Goal: Task Accomplishment & Management: Complete application form

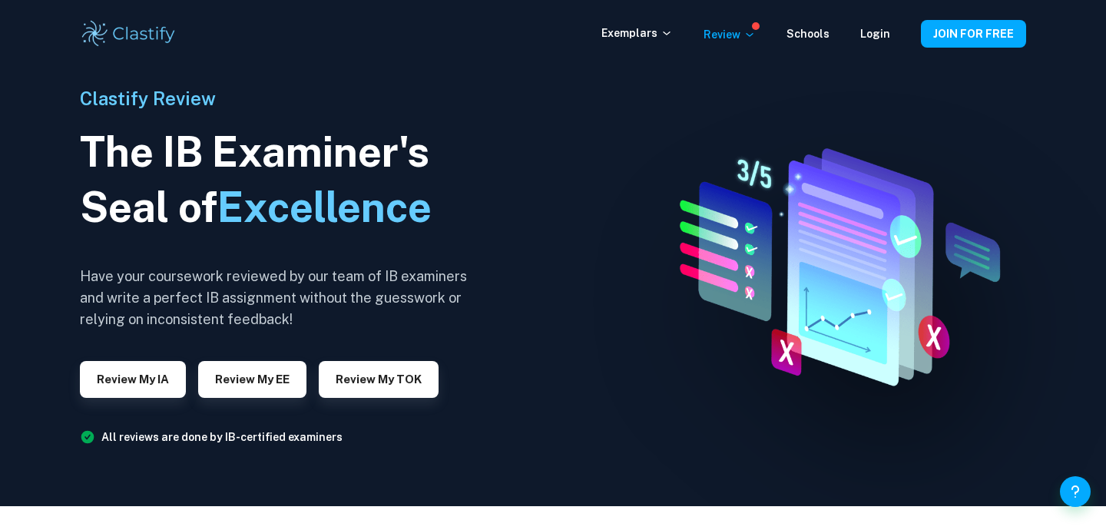
scroll to position [24, 0]
click at [337, 284] on h6 "Have your coursework reviewed by our team of IB examiners and write a perfect I…" at bounding box center [280, 298] width 400 height 65
click at [171, 383] on button "Review my IA" at bounding box center [133, 379] width 106 height 37
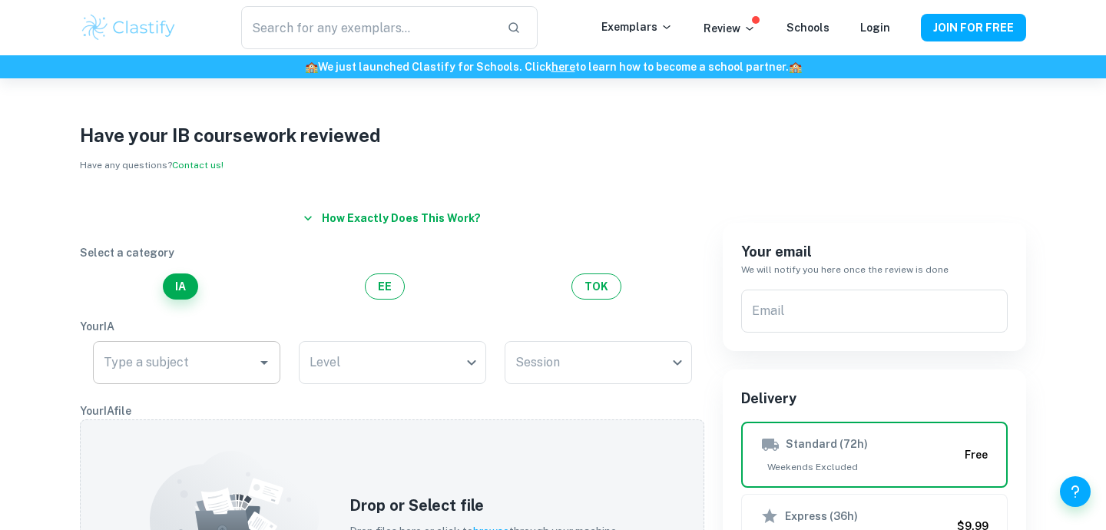
click at [255, 357] on icon "Open" at bounding box center [264, 362] width 18 height 18
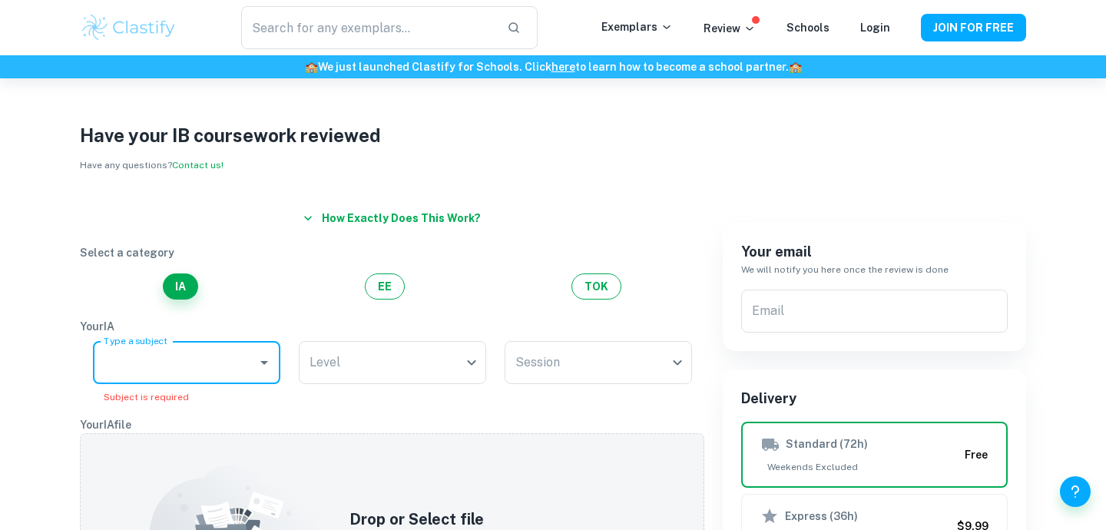
click at [255, 358] on icon "Open" at bounding box center [264, 362] width 18 height 18
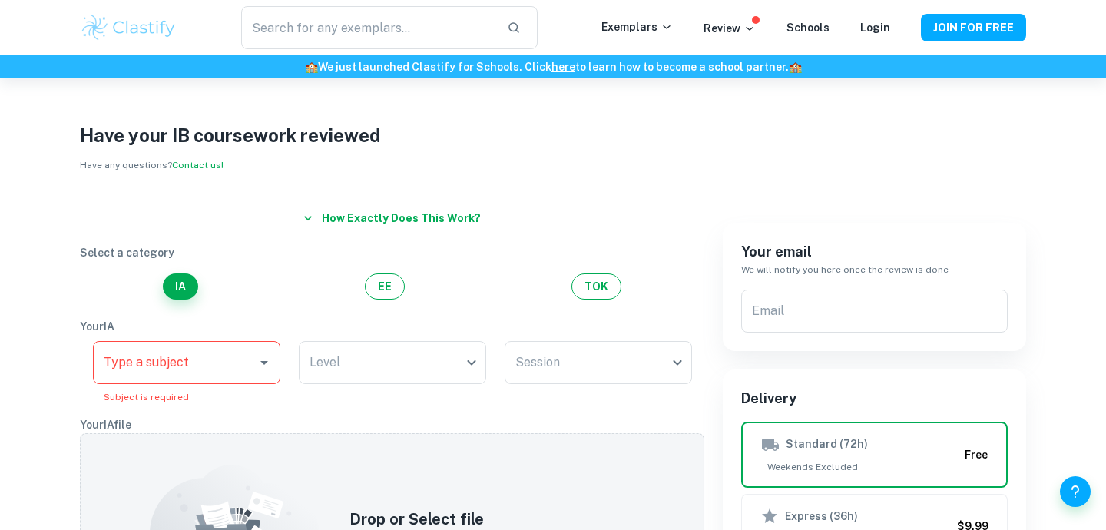
click at [254, 374] on div "Type a subject" at bounding box center [186, 362] width 187 height 43
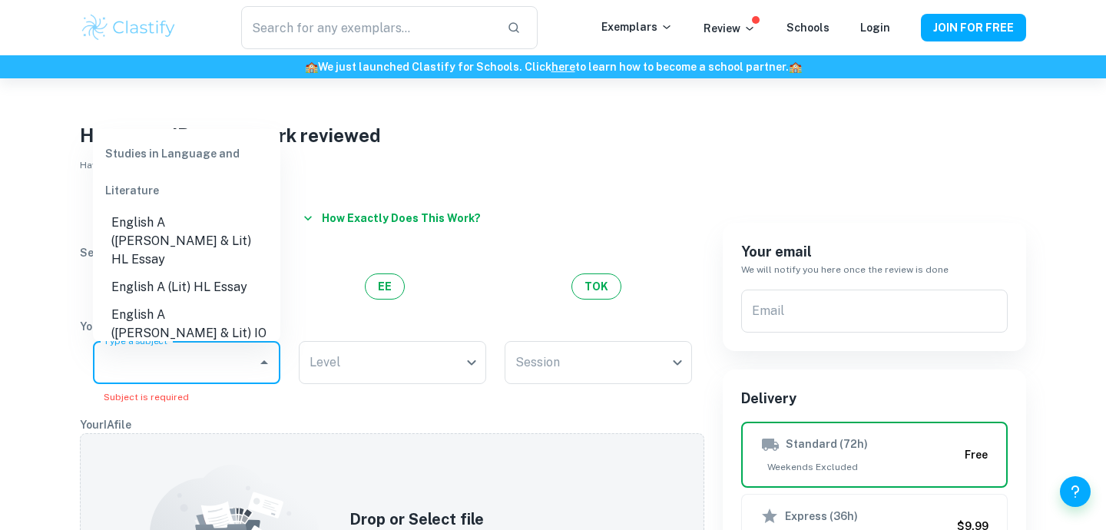
click at [366, 221] on button "How exactly does this work?" at bounding box center [392, 218] width 190 height 28
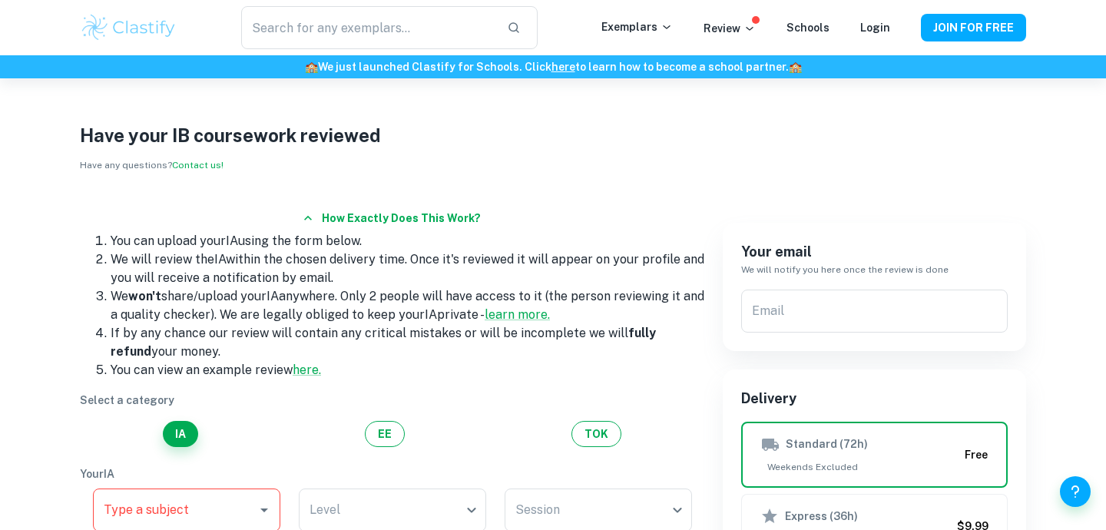
click at [364, 214] on button "How exactly does this work?" at bounding box center [392, 218] width 190 height 28
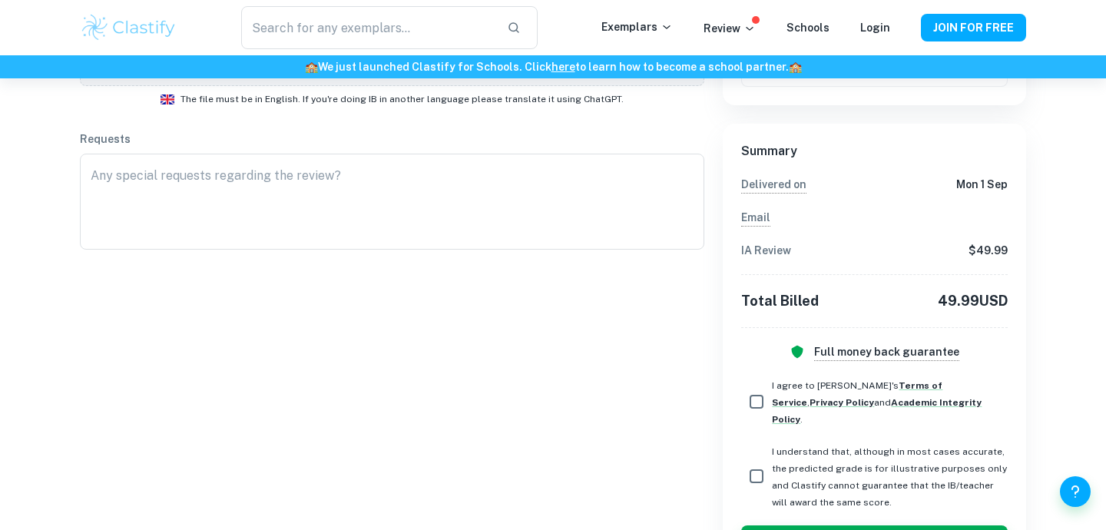
scroll to position [595, 0]
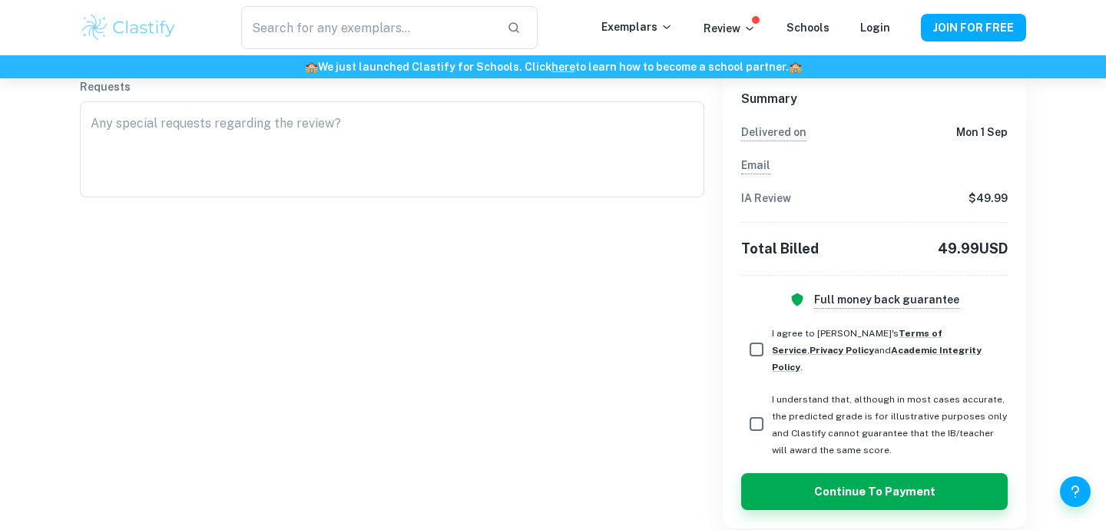
click at [773, 347] on span "I agree to [PERSON_NAME]'s Terms of Service , Privacy Policy and Academic Integ…" at bounding box center [877, 350] width 210 height 45
click at [772, 347] on input "I agree to [PERSON_NAME]'s Terms of Service , Privacy Policy and Academic Integ…" at bounding box center [756, 349] width 31 height 31
checkbox input "true"
click at [772, 402] on span "I understand that, although in most cases accurate, the predicted grade is for …" at bounding box center [889, 424] width 235 height 61
click at [772, 409] on input "I understand that, although in most cases accurate, the predicted grade is for …" at bounding box center [756, 424] width 31 height 31
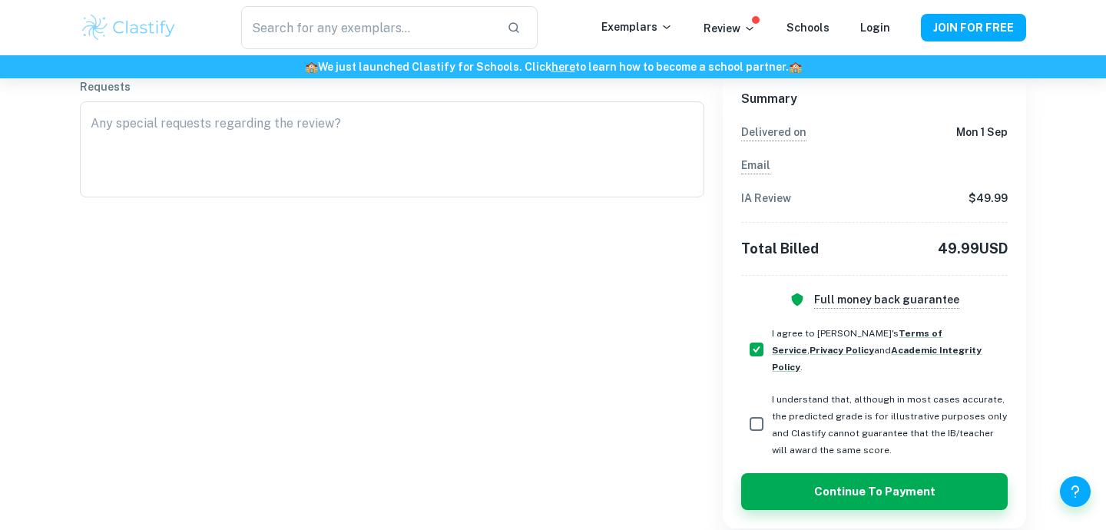
checkbox input "true"
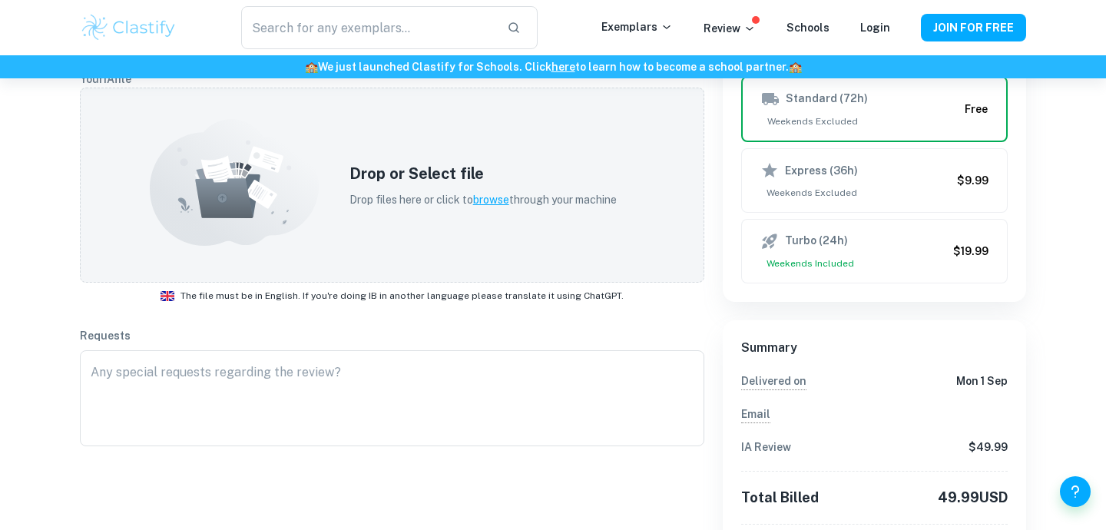
scroll to position [344, 0]
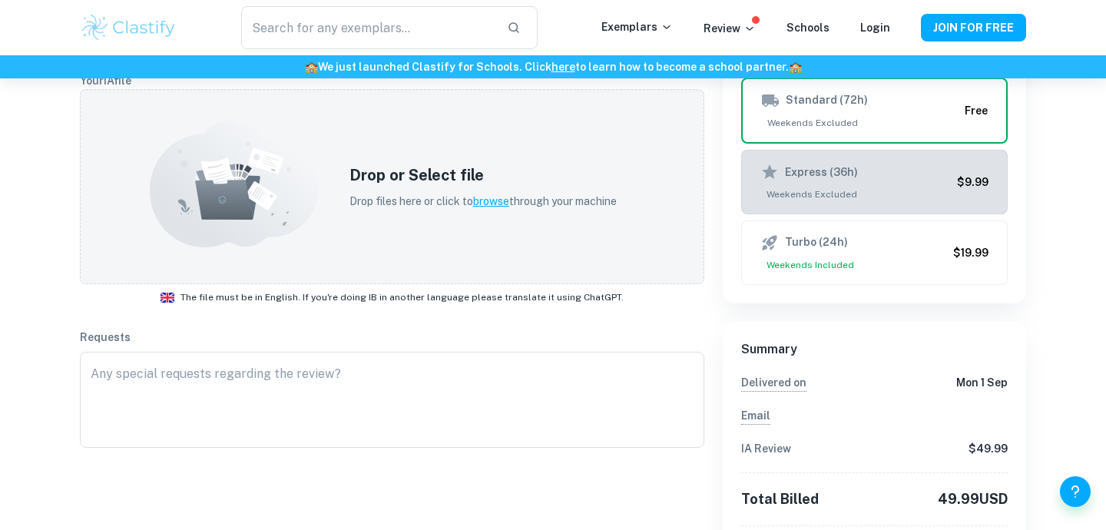
click at [793, 191] on span "Weekends Excluded" at bounding box center [856, 194] width 191 height 14
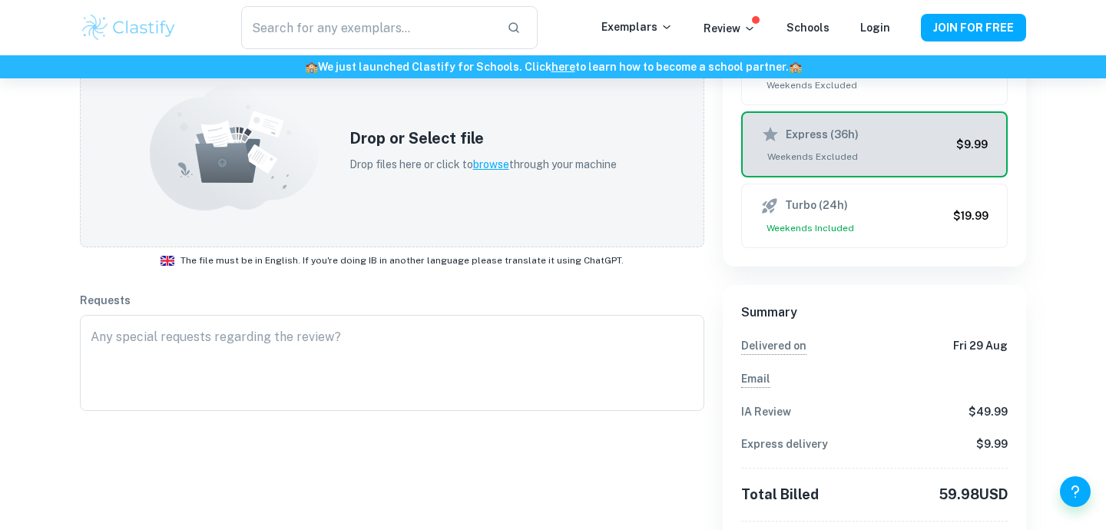
scroll to position [380, 0]
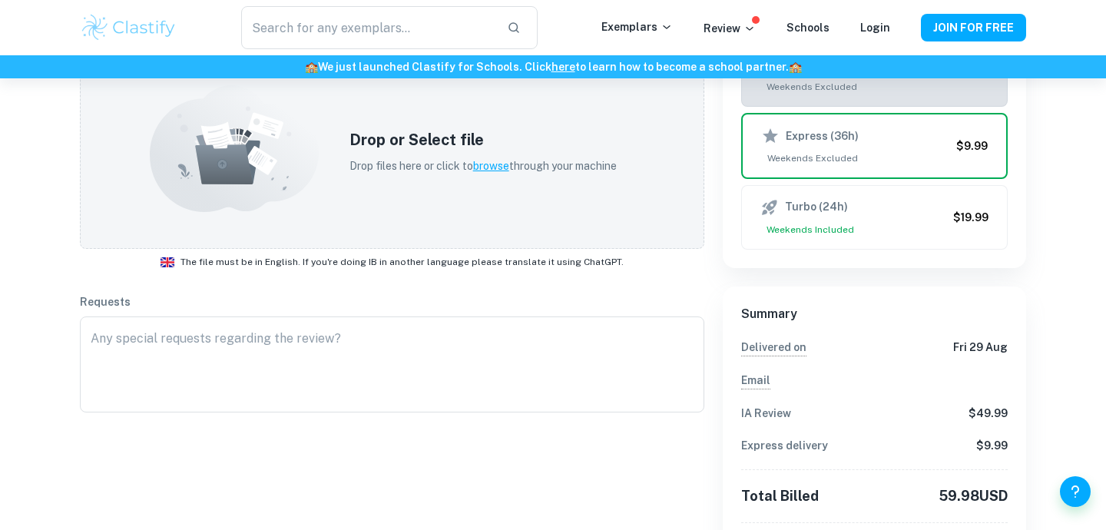
click at [847, 91] on span "Weekends Excluded" at bounding box center [860, 87] width 199 height 14
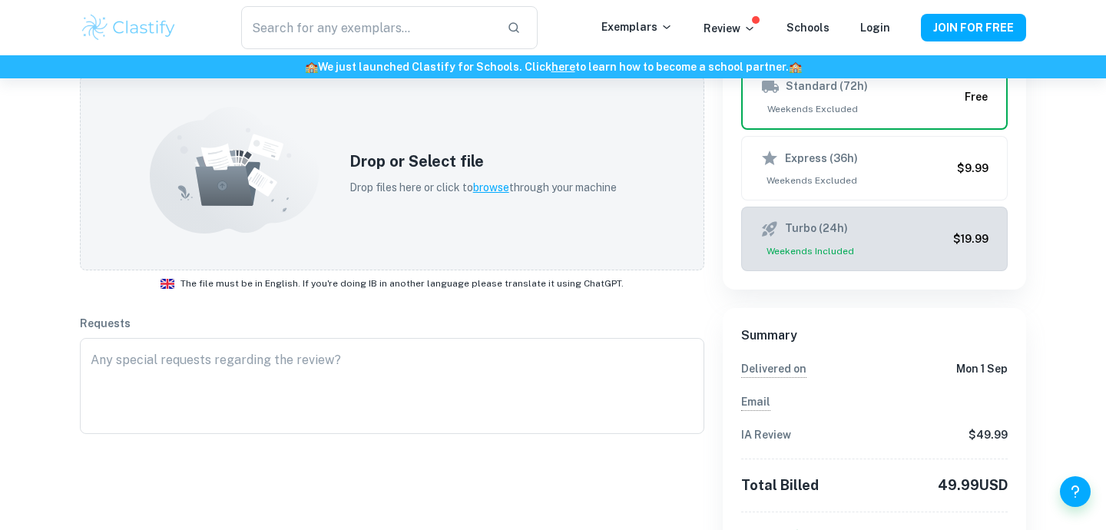
scroll to position [357, 0]
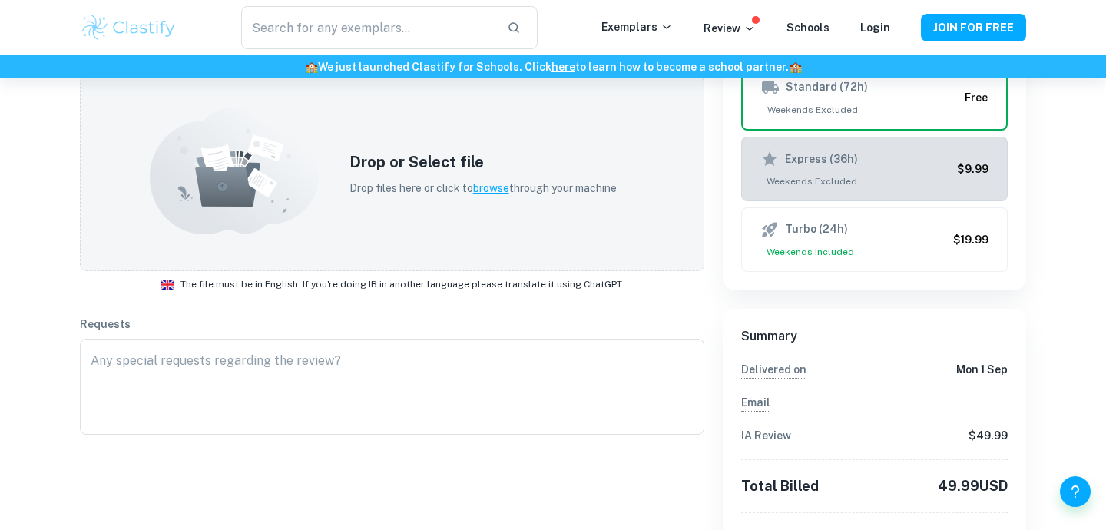
click at [866, 177] on span "Weekends Excluded" at bounding box center [856, 181] width 191 height 14
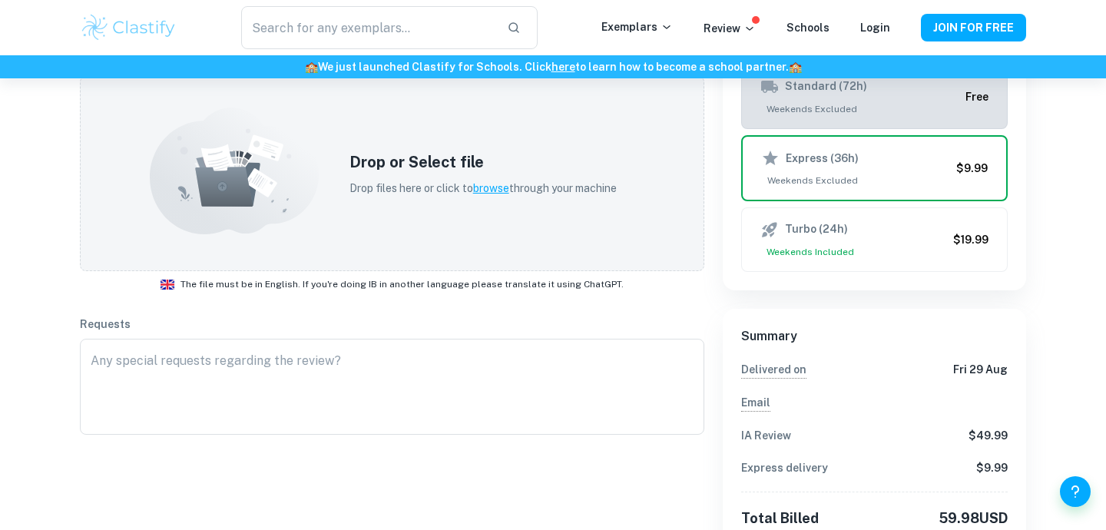
click at [866, 125] on button "Standard (72h) Weekends Excluded Free" at bounding box center [874, 97] width 267 height 65
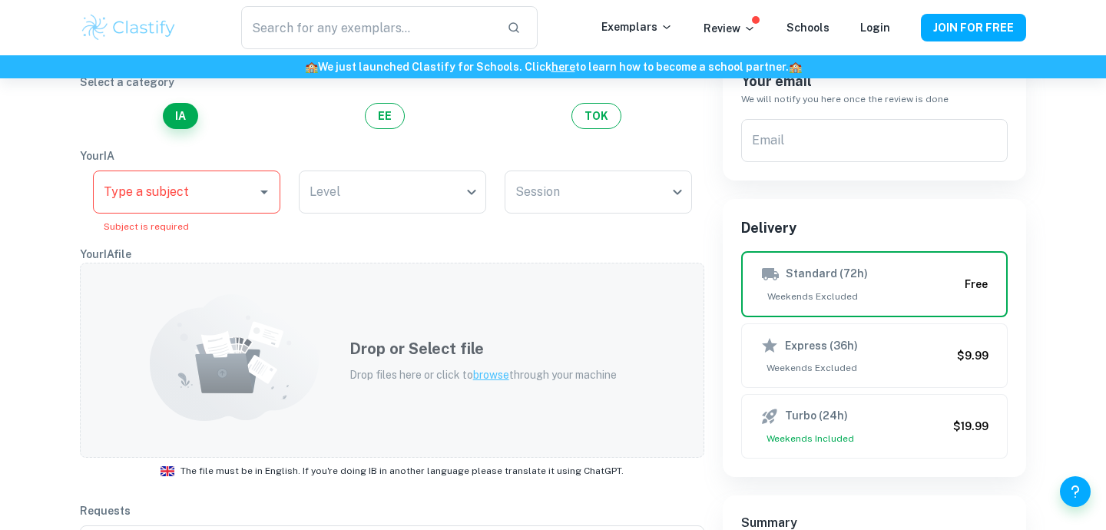
scroll to position [167, 0]
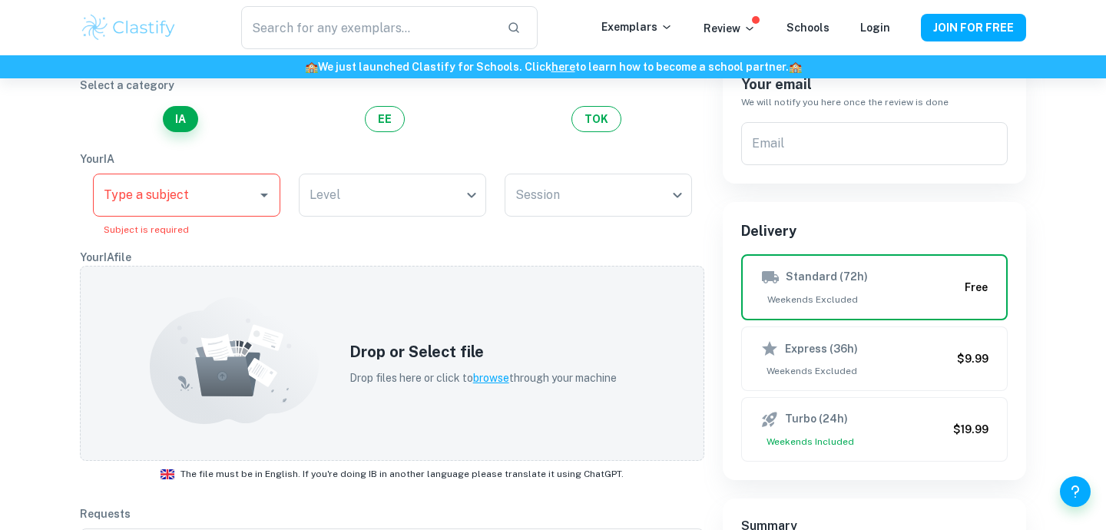
click at [171, 201] on div "Type a subject Type a subject" at bounding box center [186, 195] width 187 height 43
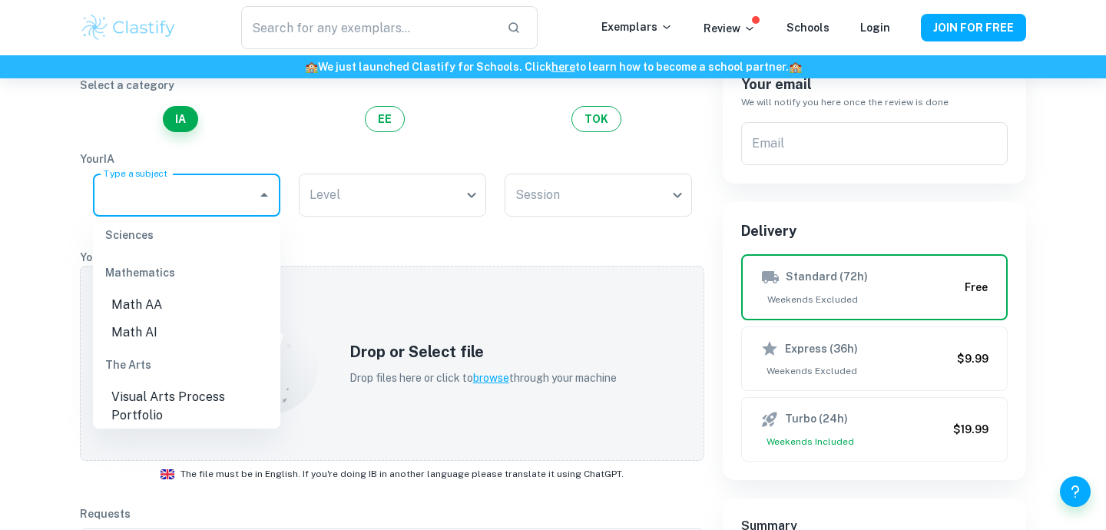
scroll to position [731, 0]
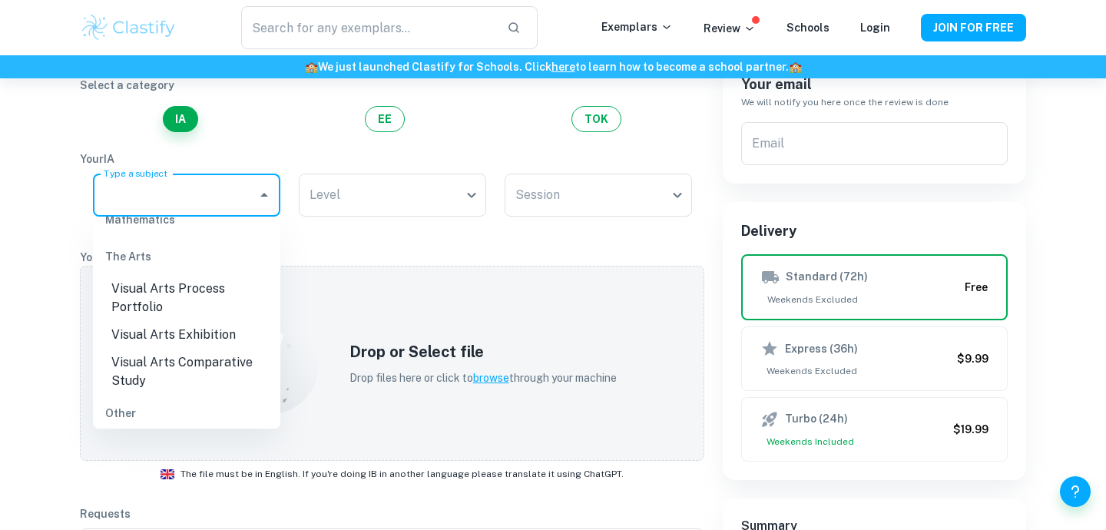
click at [194, 349] on li "Visual Arts Comparative Study" at bounding box center [186, 372] width 187 height 46
type input "Visual Arts Comparative Study"
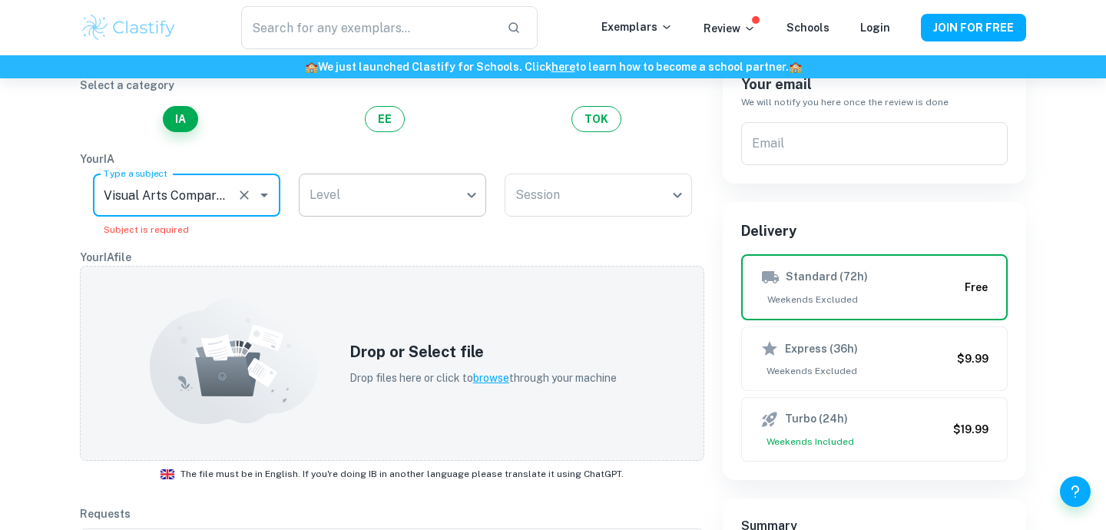
click at [370, 195] on body "We value your privacy We use cookies to enhance your browsing experience, serve…" at bounding box center [553, 176] width 1106 height 530
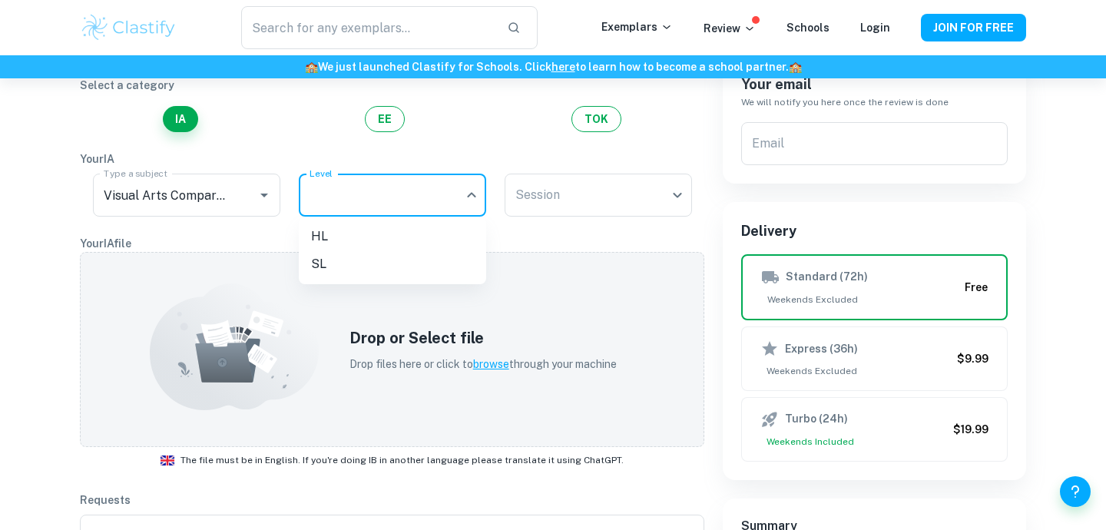
click at [371, 240] on li "HL" at bounding box center [392, 237] width 187 height 28
type input "HL"
click at [539, 185] on body "We value your privacy We use cookies to enhance your browsing experience, serve…" at bounding box center [553, 176] width 1106 height 530
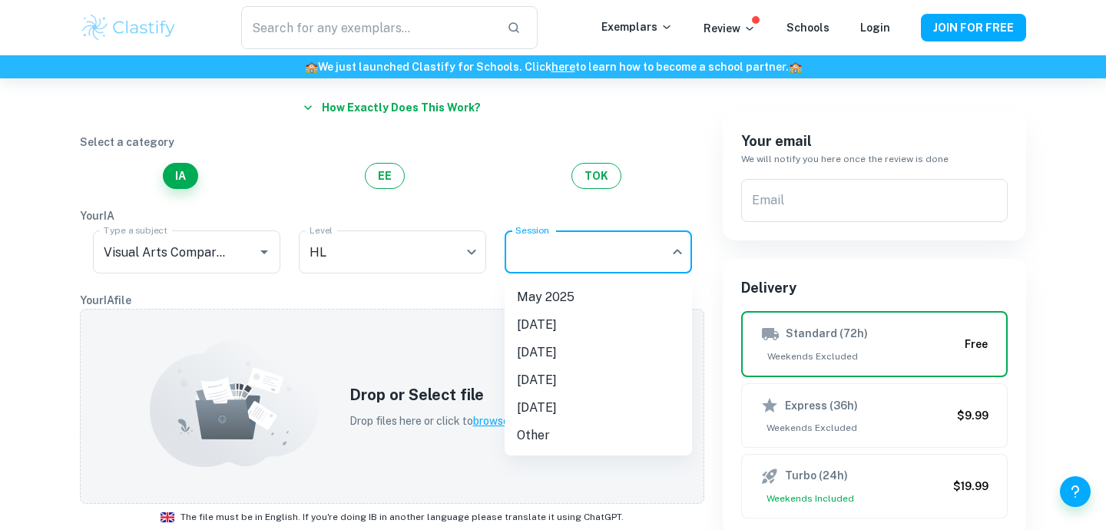
scroll to position [107, 0]
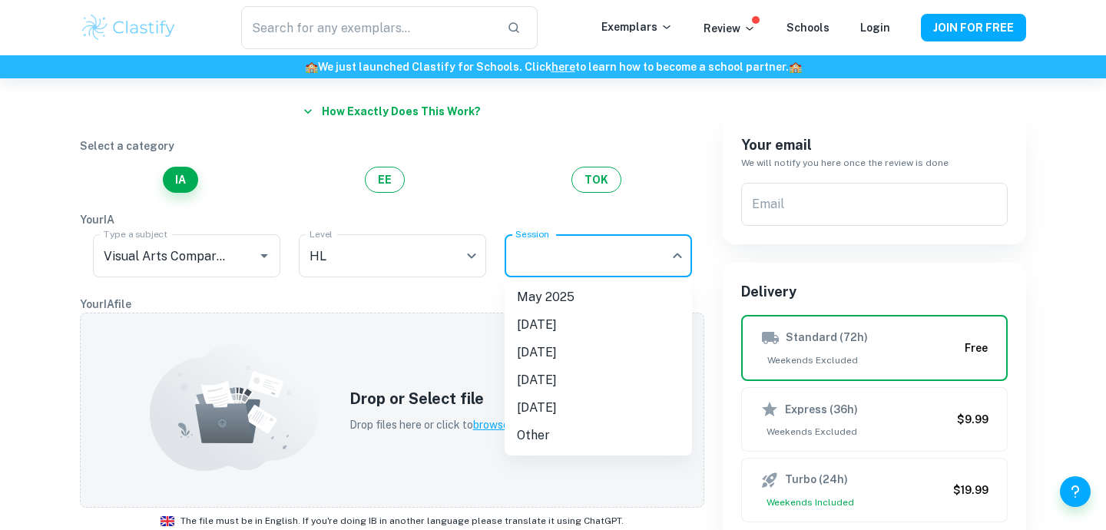
click at [613, 354] on li "[DATE]" at bounding box center [598, 353] width 187 height 28
type input "M26"
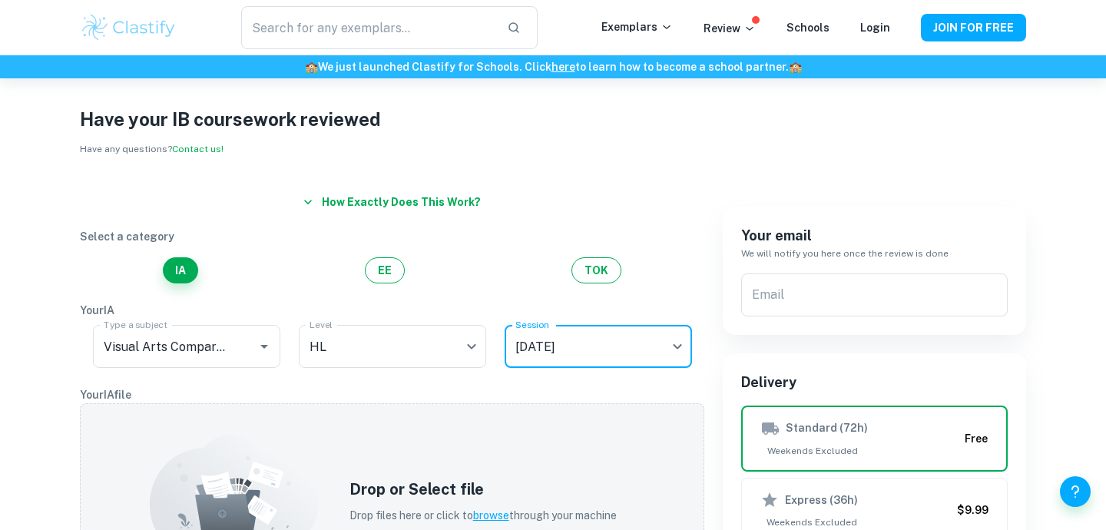
scroll to position [0, 0]
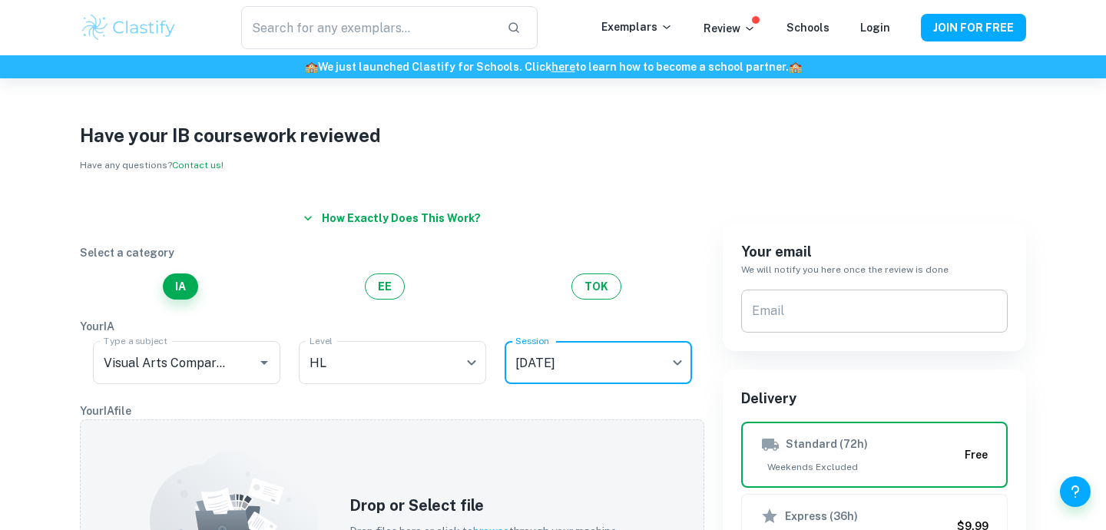
click at [781, 310] on div "Email Email" at bounding box center [874, 311] width 267 height 43
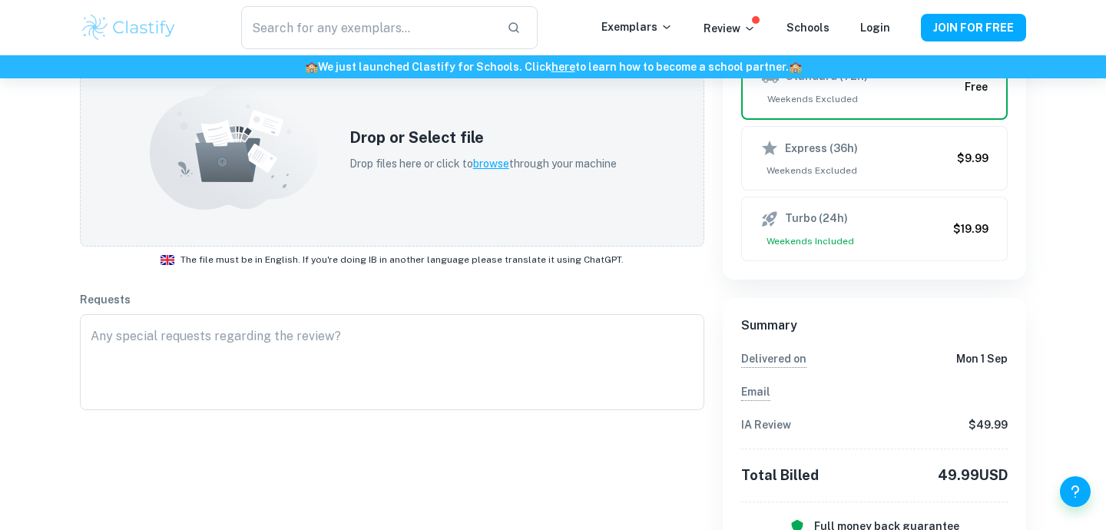
scroll to position [318, 0]
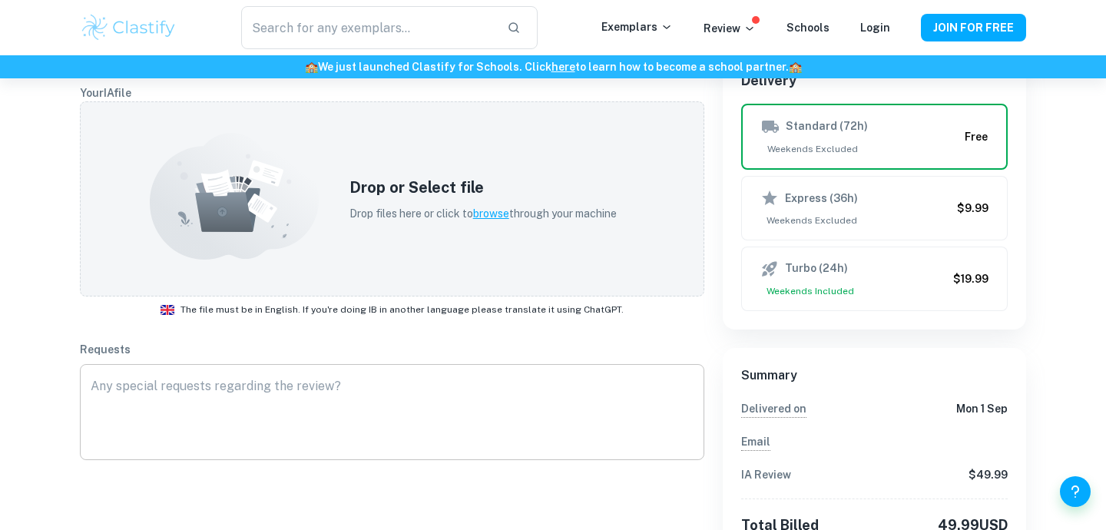
click at [537, 419] on textarea at bounding box center [392, 412] width 603 height 71
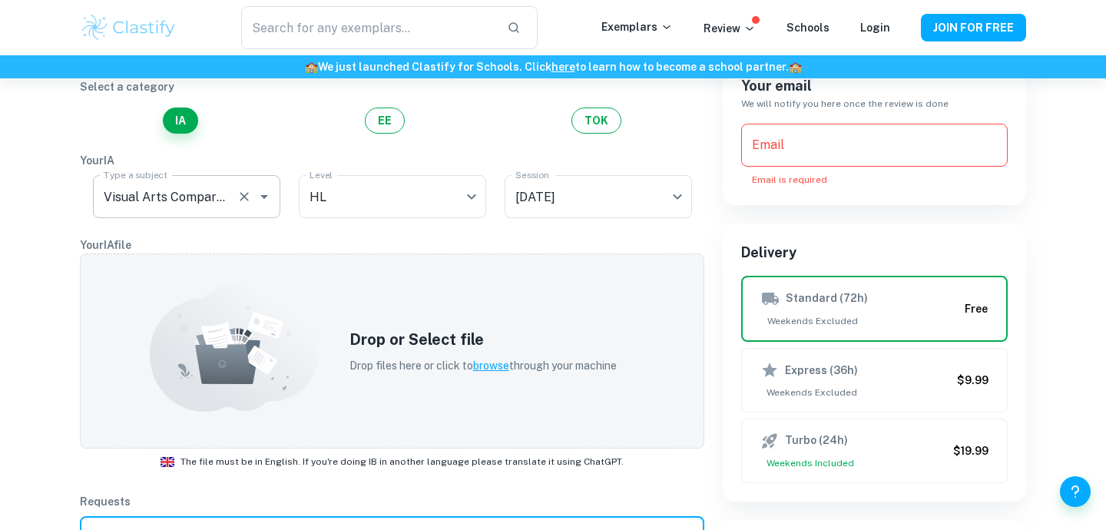
scroll to position [115, 0]
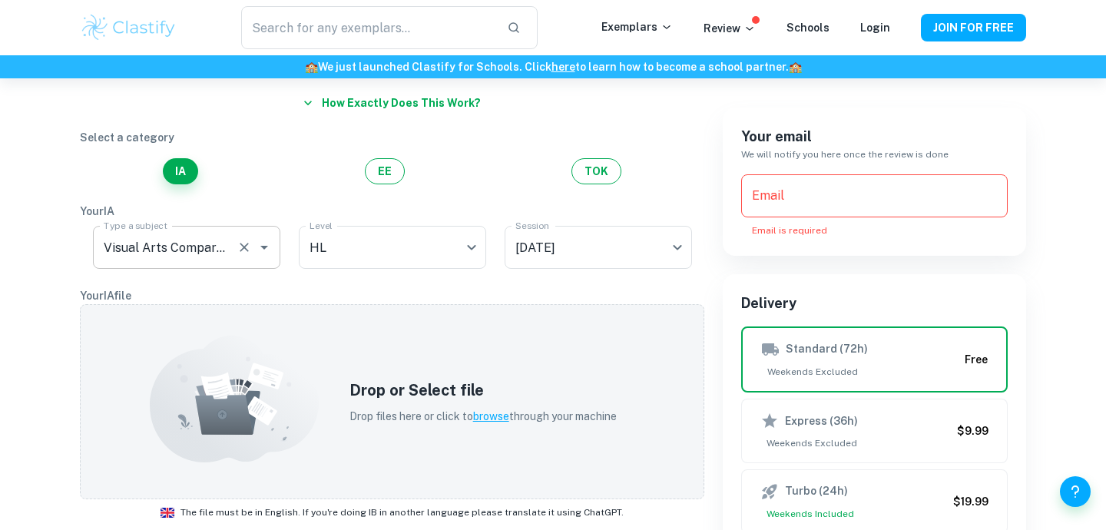
click at [243, 252] on icon "Clear" at bounding box center [244, 247] width 15 height 15
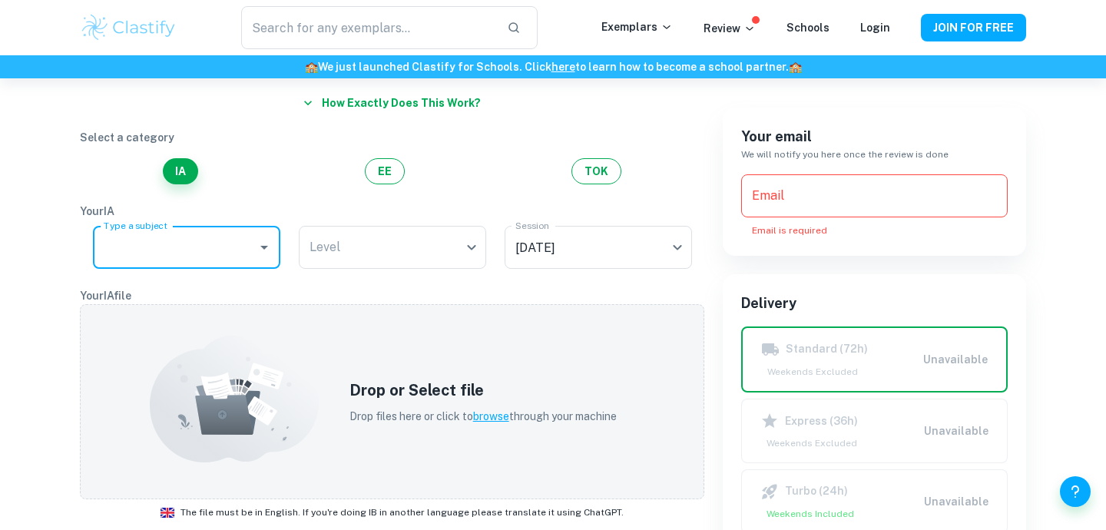
scroll to position [0, 0]
click at [254, 250] on div at bounding box center [264, 248] width 20 height 22
click at [261, 251] on icon "Open" at bounding box center [264, 247] width 18 height 18
